Goal: Download file/media

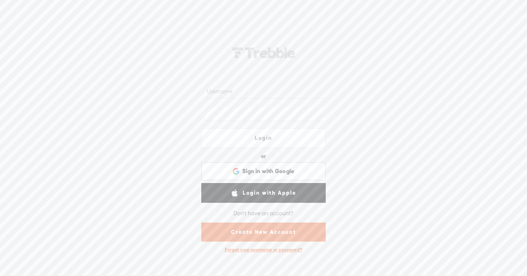
click at [267, 99] on div at bounding box center [263, 91] width 124 height 23
click at [266, 95] on input "text" at bounding box center [264, 91] width 119 height 14
type input "monsieur_ninja"
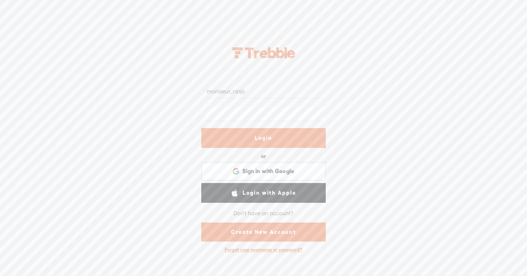
click at [261, 147] on form "monsieur_ninja Login or Login with Facebook Sign in with Google Sign in with Go…" at bounding box center [263, 161] width 146 height 191
click at [261, 144] on link "Login" at bounding box center [263, 138] width 124 height 20
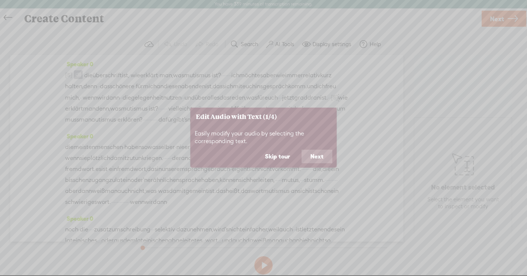
click at [280, 156] on button "Skip tour" at bounding box center [277, 157] width 42 height 14
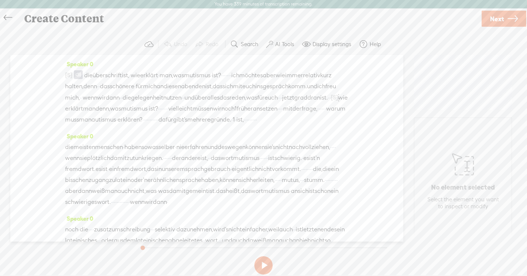
click at [325, 92] on span "freu" at bounding box center [330, 86] width 11 height 11
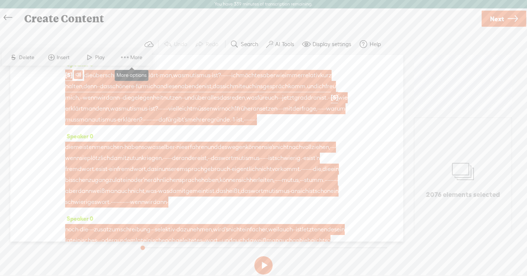
click at [118, 57] on span "More" at bounding box center [131, 57] width 37 height 13
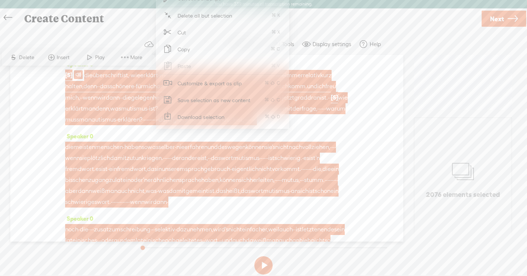
click at [179, 120] on span "Download selection" at bounding box center [201, 117] width 76 height 16
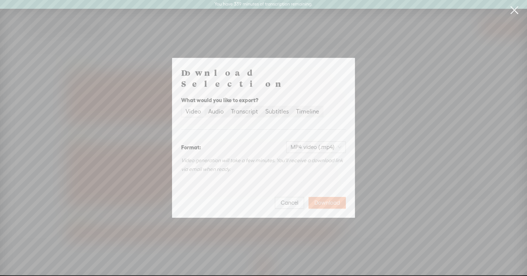
click at [323, 199] on span "Download" at bounding box center [327, 202] width 26 height 7
